Goal: Check status: Check status

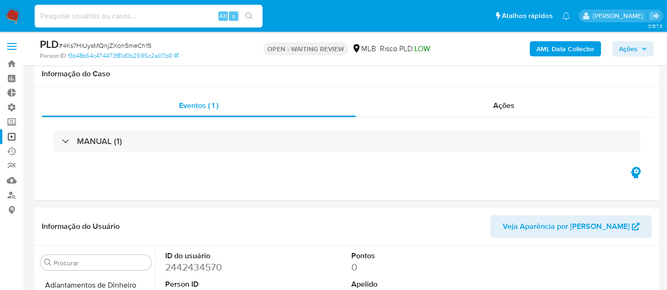
select select "10"
click at [97, 18] on input at bounding box center [149, 16] width 228 height 12
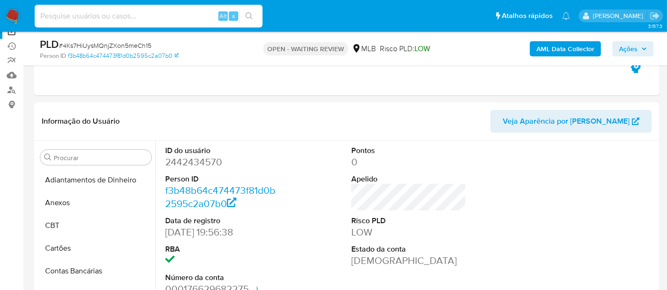
scroll to position [288, 0]
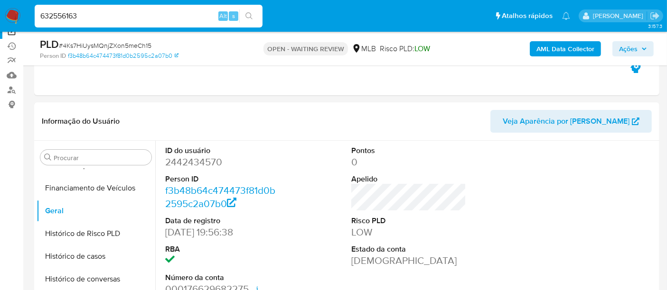
type input "632556163"
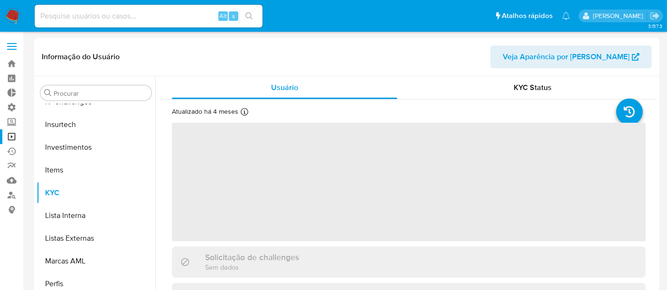
scroll to position [446, 0]
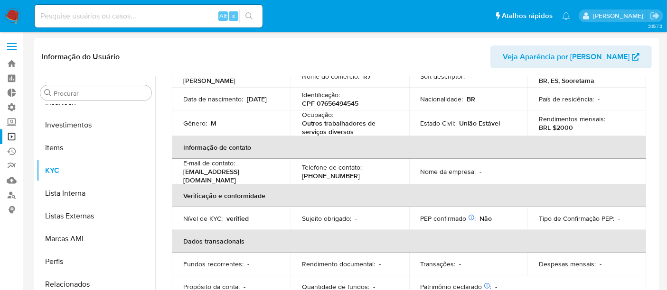
select select "10"
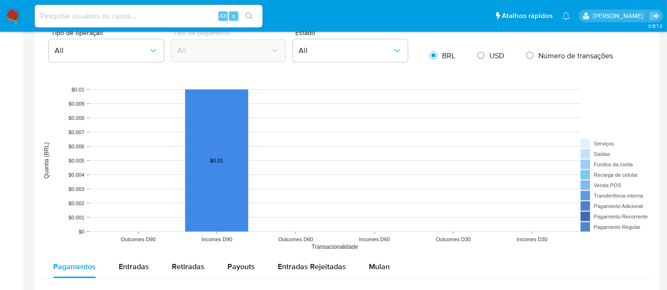
scroll to position [843, 0]
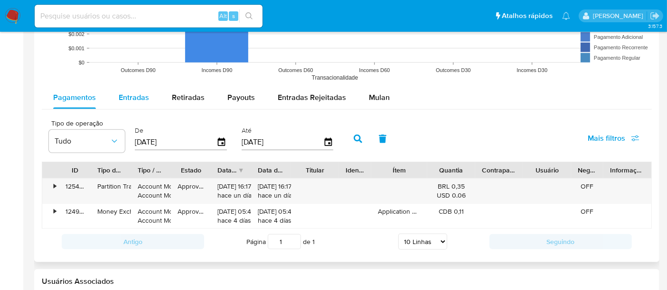
click at [142, 96] on span "Entradas" at bounding box center [134, 97] width 30 height 11
select select "10"
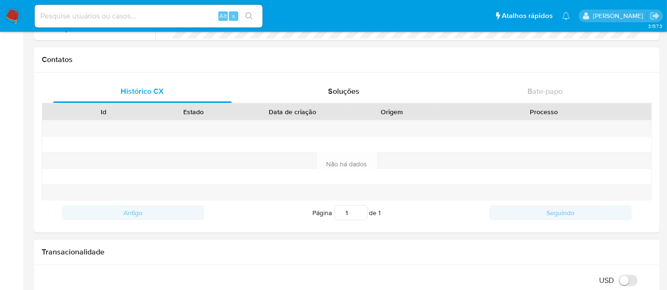
scroll to position [211, 0]
